Goal: Transaction & Acquisition: Book appointment/travel/reservation

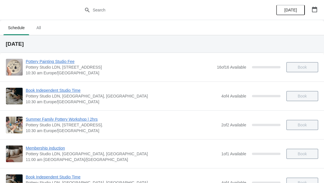
click at [42, 31] on span "All" at bounding box center [38, 28] width 14 height 10
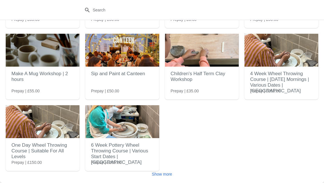
scroll to position [79, 0]
click at [169, 178] on button "Show more" at bounding box center [162, 174] width 25 height 10
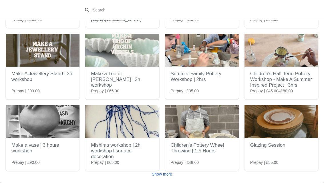
scroll to position [222, 0]
click at [216, 137] on img at bounding box center [202, 121] width 74 height 33
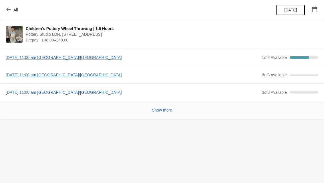
click at [98, 57] on span "[DATE] 11:00 am [GEOGRAPHIC_DATA]/[GEOGRAPHIC_DATA]" at bounding box center [133, 58] width 254 height 6
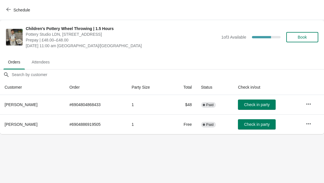
click at [307, 40] on button "Book" at bounding box center [302, 37] width 32 height 10
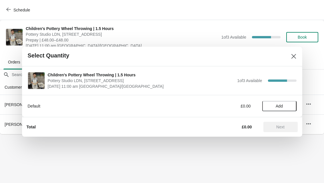
click at [286, 107] on span "Add" at bounding box center [280, 106] width 24 height 5
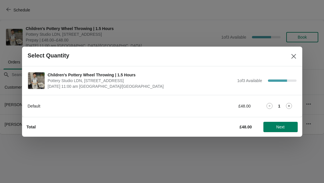
click at [287, 128] on span "Next" at bounding box center [280, 127] width 25 height 5
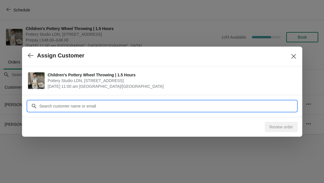
click at [269, 105] on input "Customer" at bounding box center [168, 106] width 258 height 10
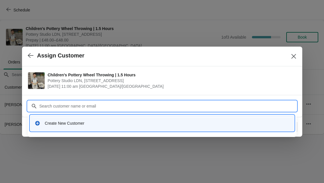
click at [252, 125] on div "Create New Customer" at bounding box center [167, 123] width 245 height 6
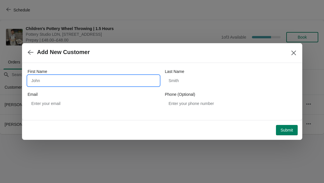
click at [128, 85] on input "First Name" at bounding box center [94, 81] width 132 height 10
type input "[PERSON_NAME]"
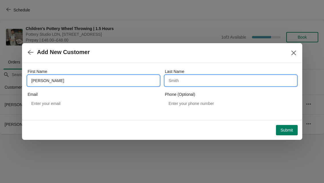
click at [215, 84] on input "Last Name" at bounding box center [231, 81] width 132 height 10
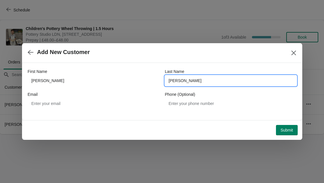
type input "[PERSON_NAME]"
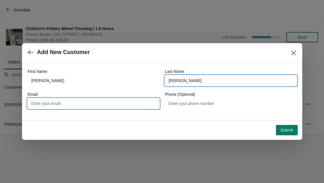
click at [120, 107] on input "Email" at bounding box center [94, 103] width 132 height 10
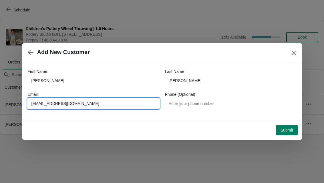
type input "[EMAIL_ADDRESS][DOMAIN_NAME]"
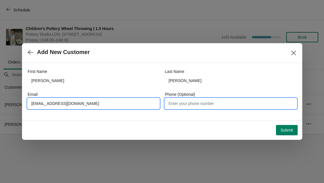
click at [250, 104] on input "Phone (Optional)" at bounding box center [231, 103] width 132 height 10
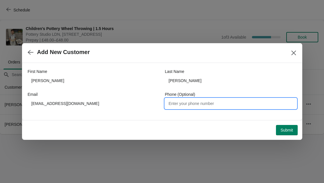
click at [290, 131] on span "Submit" at bounding box center [287, 130] width 13 height 5
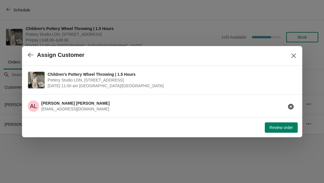
click at [284, 129] on span "Review order" at bounding box center [281, 127] width 23 height 5
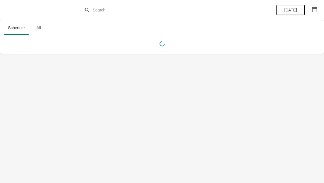
click at [47, 32] on button "All" at bounding box center [38, 27] width 17 height 15
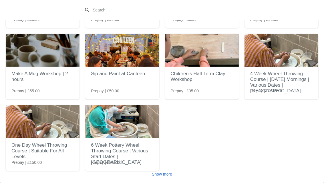
scroll to position [79, 0]
click at [158, 179] on button "Show more" at bounding box center [162, 174] width 25 height 10
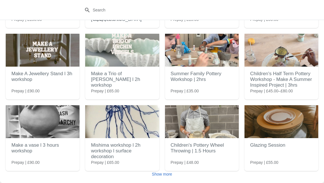
scroll to position [222, 0]
click at [184, 136] on img at bounding box center [202, 121] width 74 height 33
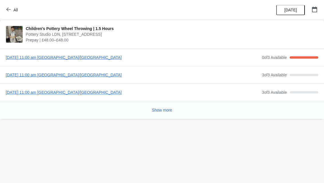
click at [46, 73] on span "[DATE] 11:00 am [GEOGRAPHIC_DATA]/[GEOGRAPHIC_DATA]" at bounding box center [133, 75] width 254 height 6
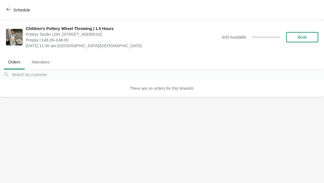
click at [299, 42] on button "Book" at bounding box center [302, 37] width 32 height 10
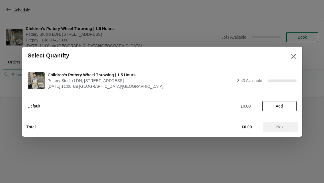
click at [278, 106] on span "Add" at bounding box center [279, 106] width 7 height 5
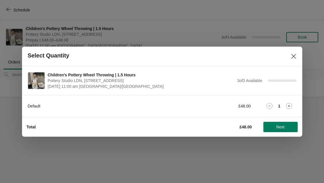
click at [278, 130] on button "Next" at bounding box center [281, 127] width 34 height 10
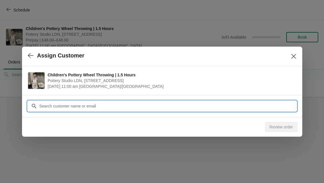
click at [58, 106] on input "Customer" at bounding box center [168, 106] width 258 height 10
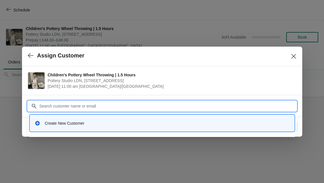
click at [55, 123] on div "Create New Customer" at bounding box center [167, 123] width 245 height 6
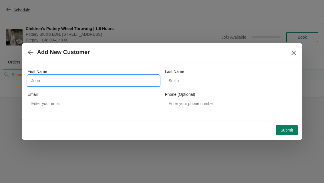
click at [57, 84] on input "First Name" at bounding box center [94, 81] width 132 height 10
type input "Asya"
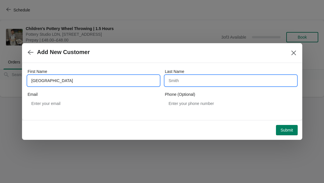
click at [259, 85] on input "Last Name" at bounding box center [231, 81] width 132 height 10
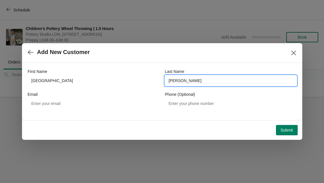
type input "Tosun Wadey"
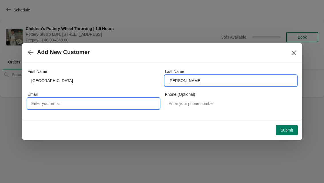
click at [133, 103] on input "Email" at bounding box center [94, 103] width 132 height 10
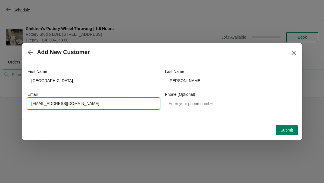
type input "1889.jackharrison@gmail.com"
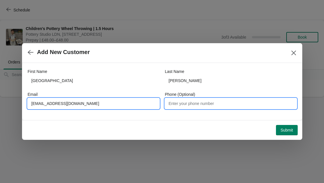
click at [260, 107] on input "Phone (Optional)" at bounding box center [231, 103] width 132 height 10
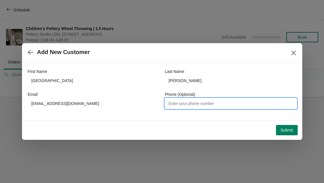
type input "O"
type input "07305062365"
click at [287, 133] on button "Submit" at bounding box center [287, 130] width 22 height 10
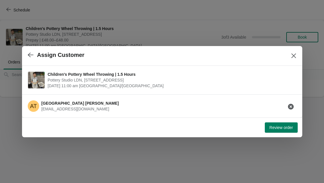
click at [287, 130] on span "Review order" at bounding box center [281, 127] width 23 height 5
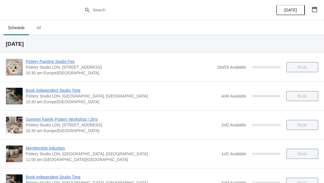
click at [40, 33] on button "All" at bounding box center [38, 27] width 17 height 15
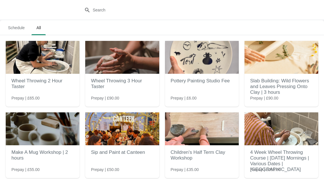
click at [221, 91] on div "Pottery Painting Studio Fee Prepay | £6.00" at bounding box center [202, 67] width 74 height 52
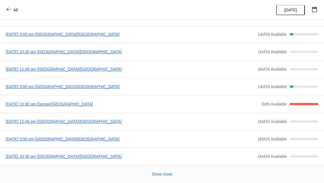
scroll to position [58, 0]
click at [163, 177] on button "Show more" at bounding box center [162, 174] width 25 height 10
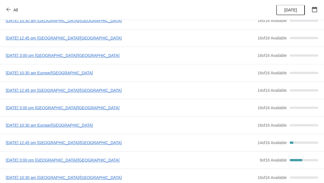
scroll to position [194, 0]
click at [74, 128] on span "Saturday, August 16, 2025 | 10:30 am Europe/London" at bounding box center [130, 126] width 249 height 6
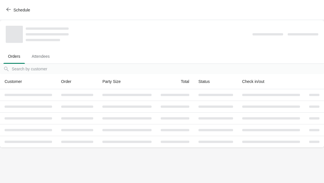
scroll to position [0, 0]
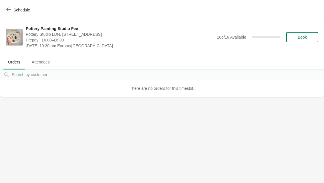
click at [306, 34] on button "Book" at bounding box center [302, 37] width 32 height 10
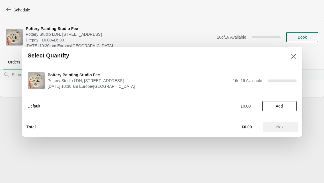
click at [284, 109] on button "Add" at bounding box center [279, 106] width 34 height 10
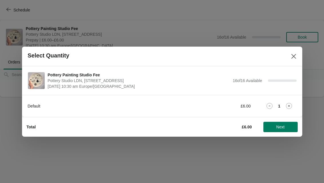
click at [286, 128] on span "Next" at bounding box center [280, 127] width 25 height 5
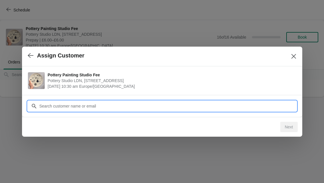
click at [261, 108] on input "Customer" at bounding box center [168, 106] width 258 height 10
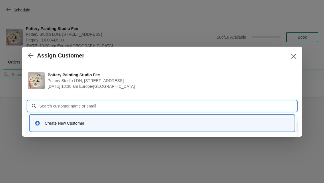
click at [253, 124] on div "Create New Customer" at bounding box center [167, 123] width 245 height 6
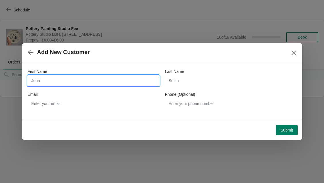
click at [51, 82] on input "First Name" at bounding box center [94, 81] width 132 height 10
type input "Raluca"
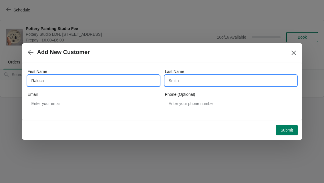
click at [217, 81] on input "Last Name" at bounding box center [231, 81] width 132 height 10
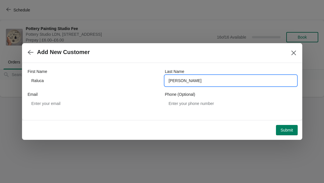
type input "Popescu"
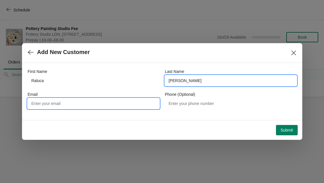
click at [121, 107] on input "Email" at bounding box center [94, 103] width 132 height 10
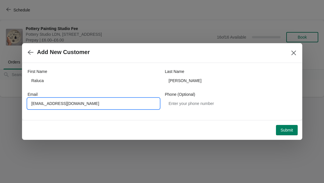
type input "Raluca.popescu96@gmail.com"
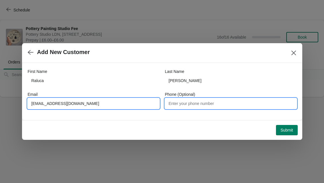
click at [235, 105] on input "Phone (Optional)" at bounding box center [231, 103] width 132 height 10
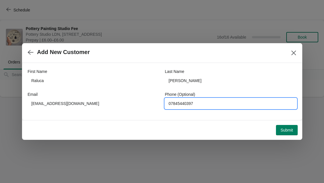
type input "07845440397"
click at [286, 132] on span "Submit" at bounding box center [287, 130] width 13 height 5
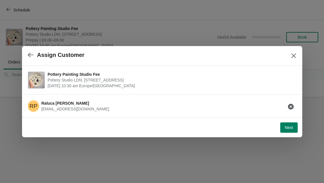
click at [281, 132] on button "Next" at bounding box center [288, 127] width 17 height 10
select select "Yes"
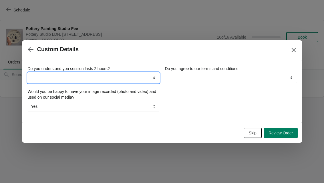
click at [48, 74] on select "Yes" at bounding box center [94, 78] width 132 height 10
select select "Yes"
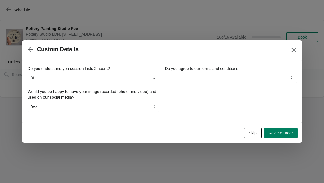
click at [249, 133] on span "Skip" at bounding box center [253, 133] width 8 height 5
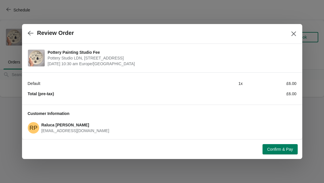
click at [283, 151] on span "Confirm & Pay" at bounding box center [280, 149] width 26 height 5
